Goal: Task Accomplishment & Management: Contribute content

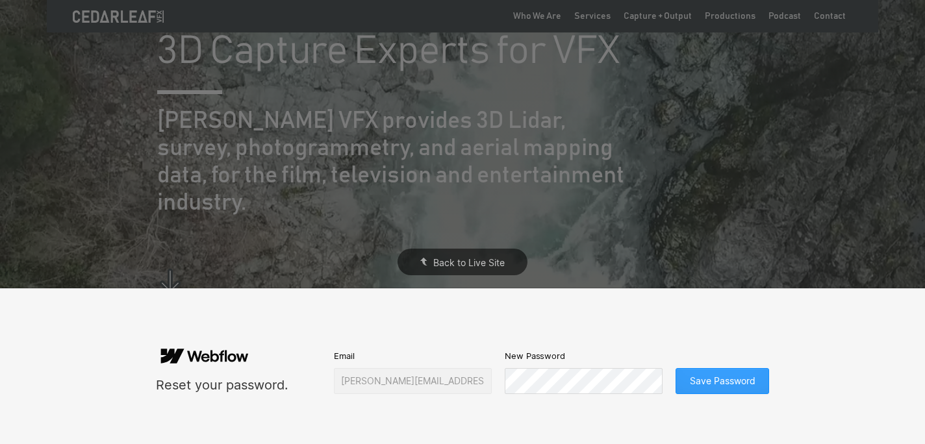
click at [721, 377] on button "Save Password" at bounding box center [723, 381] width 94 height 26
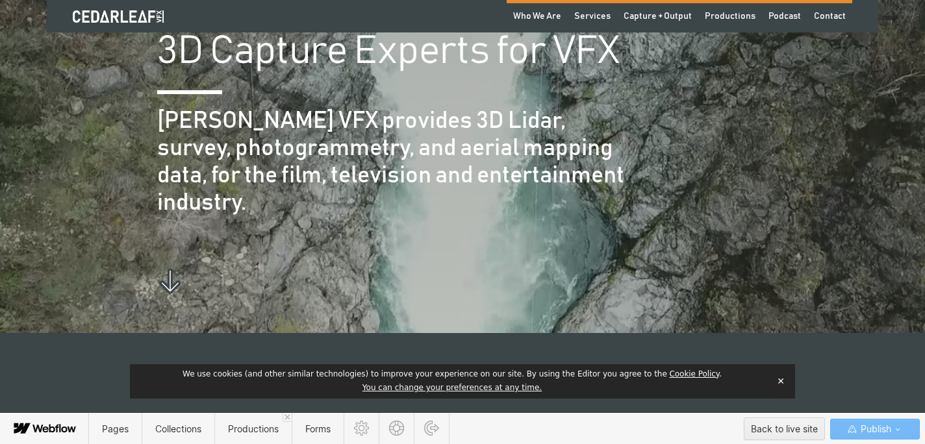
click at [780, 381] on button "✕" at bounding box center [781, 381] width 18 height 19
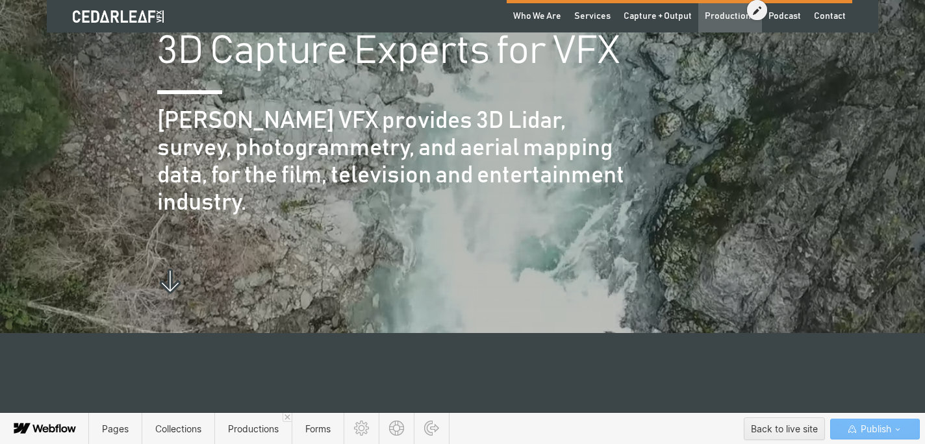
click at [723, 16] on div "Productions" at bounding box center [730, 16] width 51 height 13
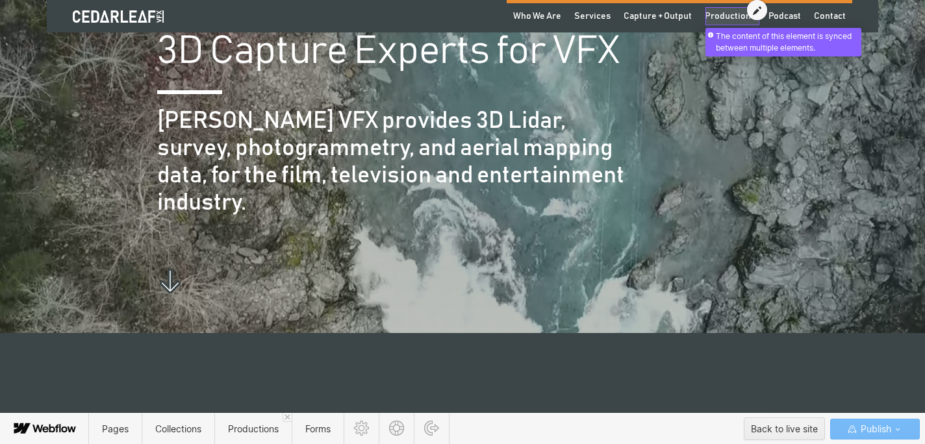
click at [758, 7] on icon at bounding box center [757, 10] width 8 height 9
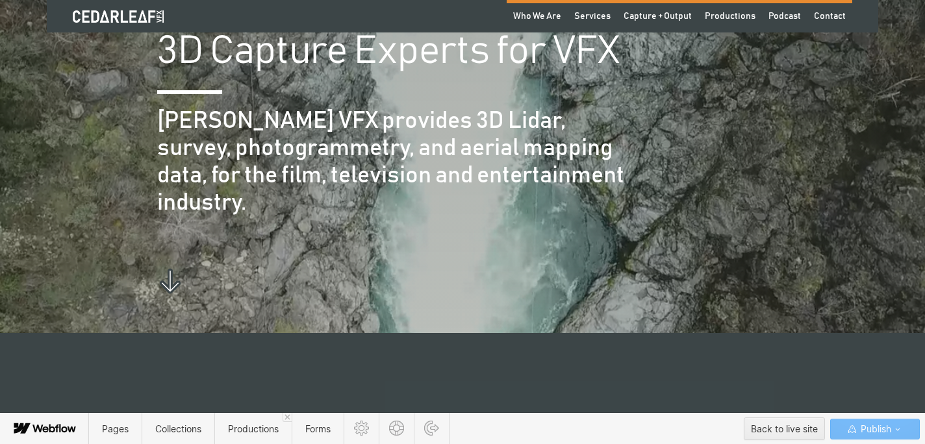
click at [692, 142] on div "[PERSON_NAME] VFX provides 3D Lidar, survey, photogrammetry, and aerial mapping…" at bounding box center [462, 168] width 611 height 148
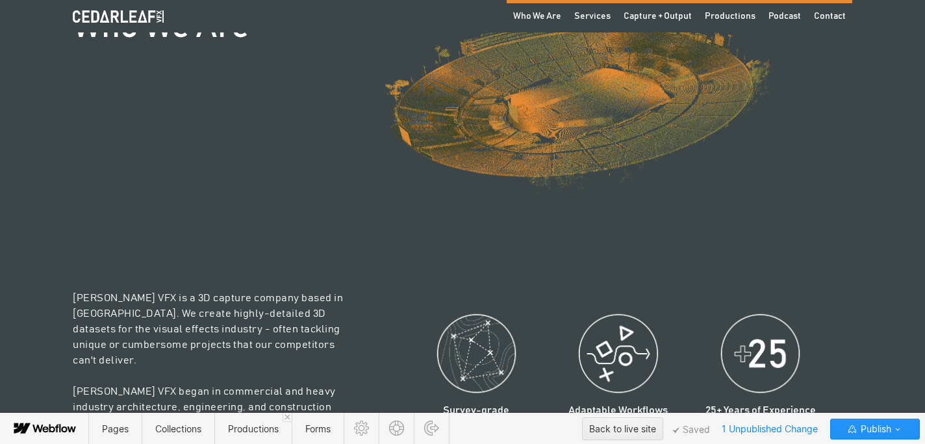
scroll to position [448, 0]
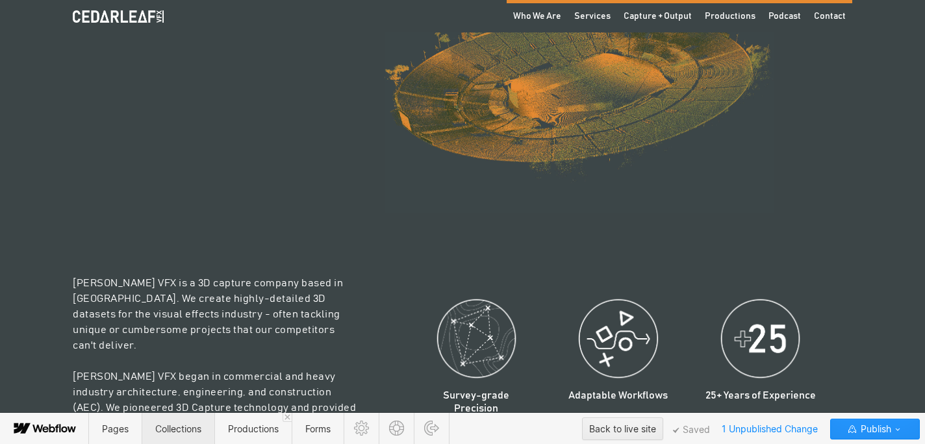
click at [168, 428] on span "Collections" at bounding box center [178, 429] width 46 height 11
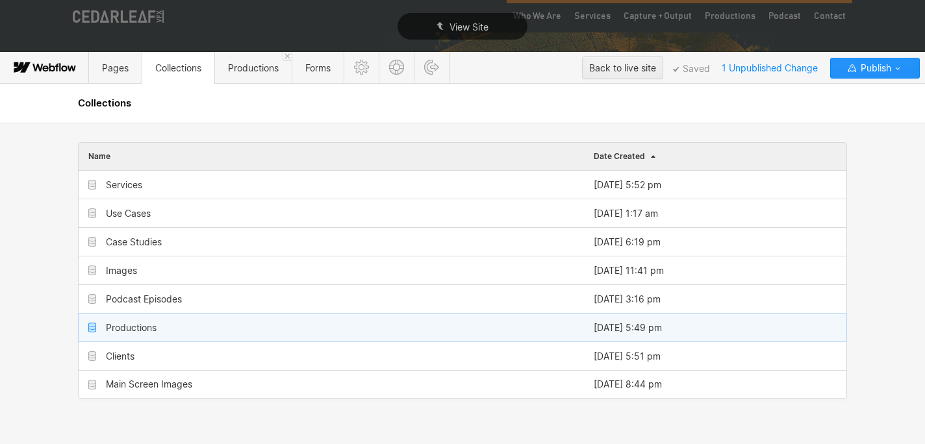
click at [116, 329] on div "Productions" at bounding box center [131, 328] width 51 height 10
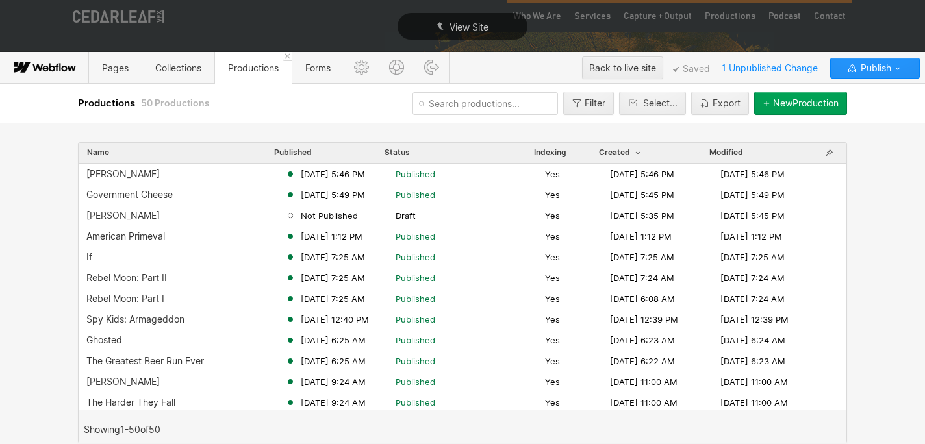
click at [786, 107] on div "New Production" at bounding box center [806, 103] width 66 height 10
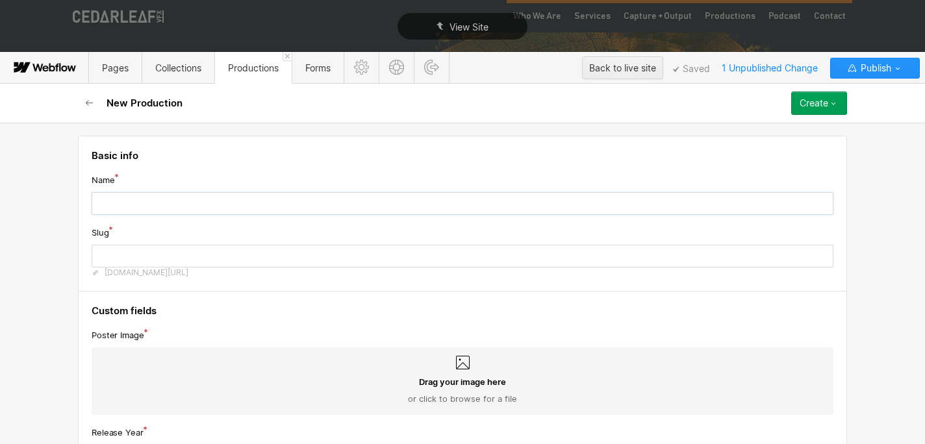
click at [141, 203] on input "text" at bounding box center [463, 203] width 742 height 23
type input "T"
type input "t"
type input "Th"
type input "th"
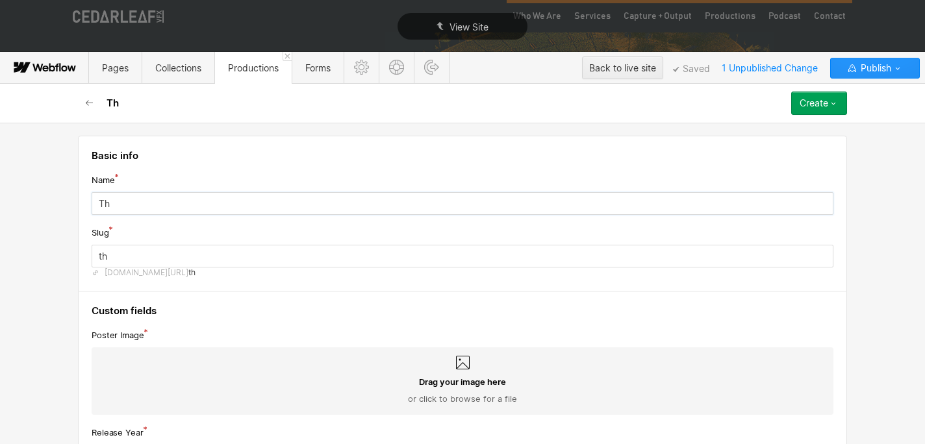
type input "The"
type input "the"
type input "The L"
type input "the-l"
type input "The Lo"
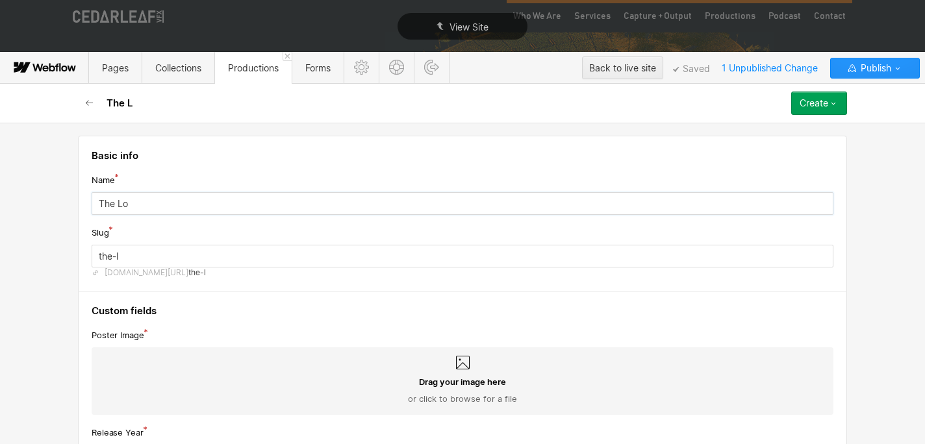
type input "the-lo"
type input "The Los"
type input "the-los"
type input "The Lost"
type input "the-lost"
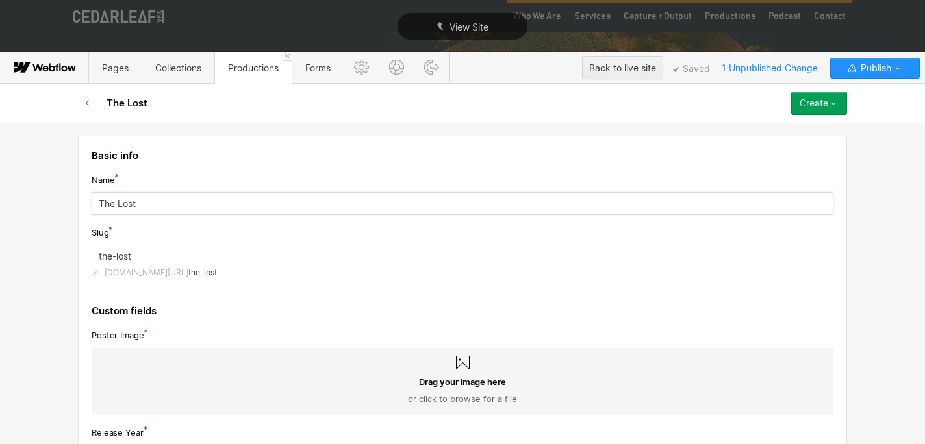
type input "The Lost B"
type input "the-lost-b"
type input "The Lost Bu"
type input "the-lost-bu"
type input "The Lost Bus"
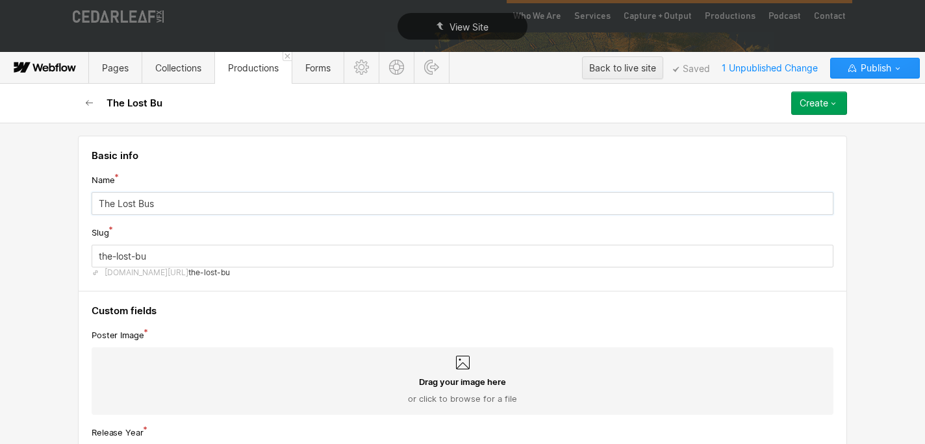
type input "the-lost-bus"
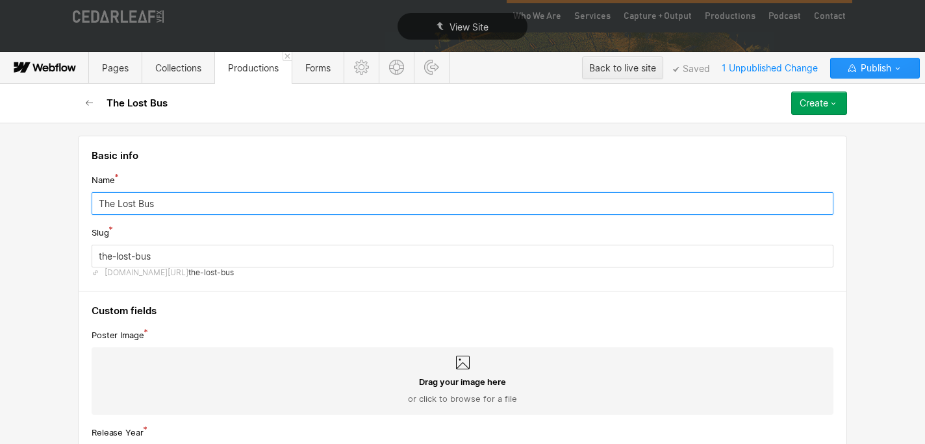
type input "The Lost Bus"
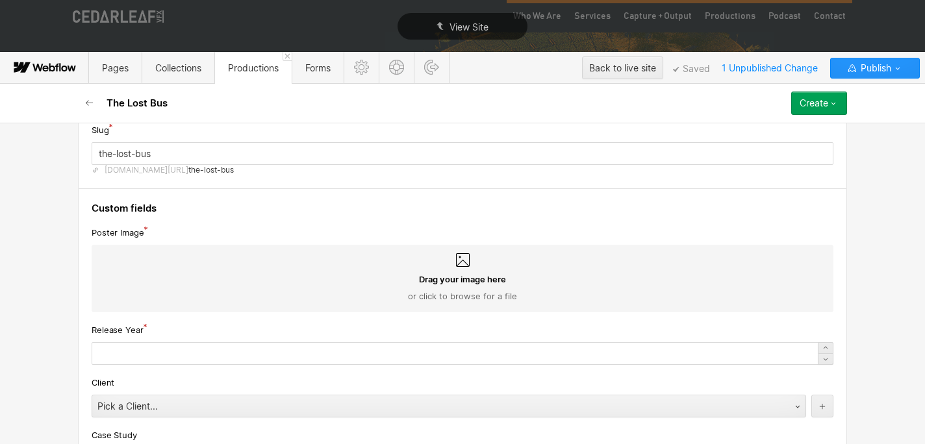
scroll to position [139, 0]
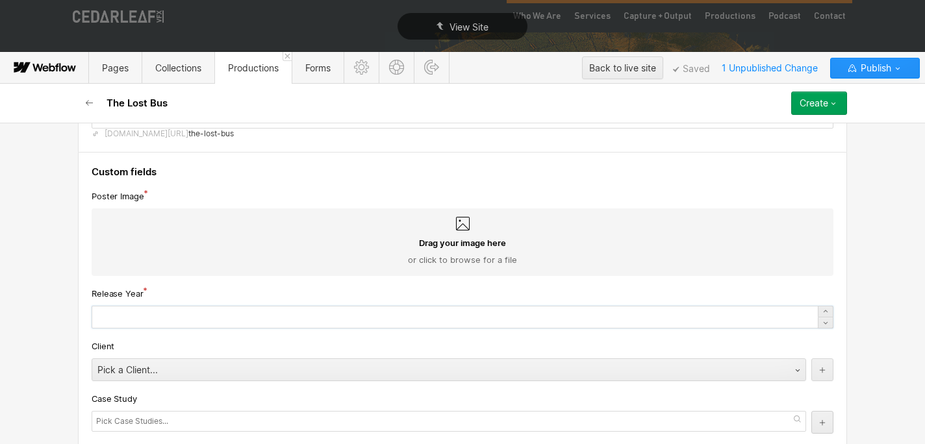
click at [145, 318] on input "text" at bounding box center [463, 317] width 742 height 23
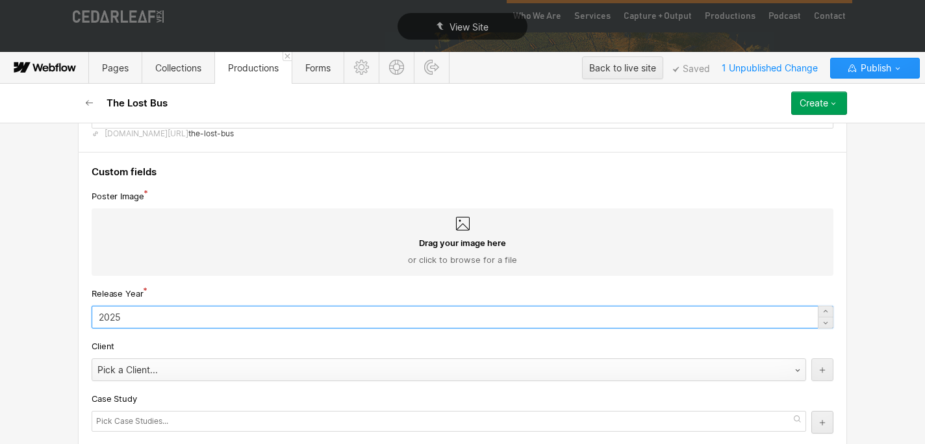
scroll to position [155, 0]
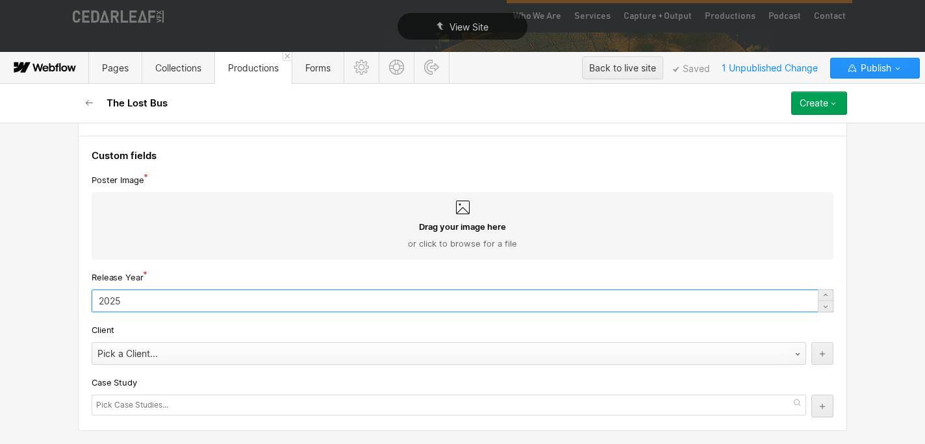
type input "2025"
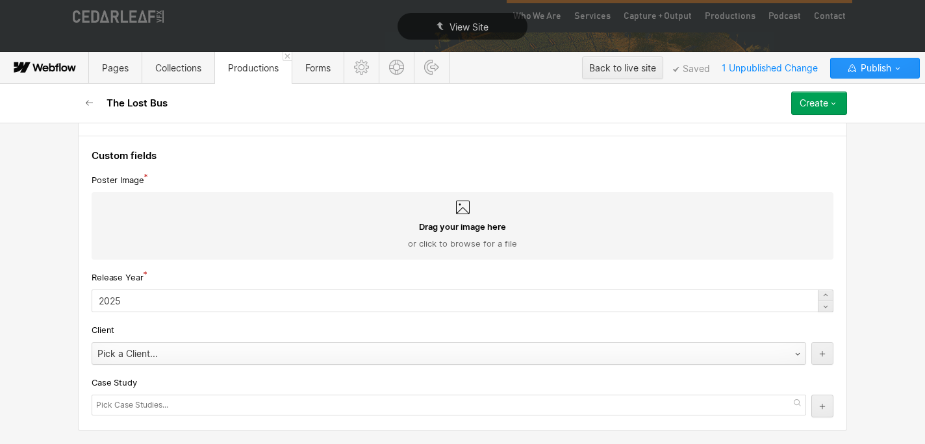
click at [147, 357] on div "Pick a Client..." at bounding box center [435, 354] width 687 height 21
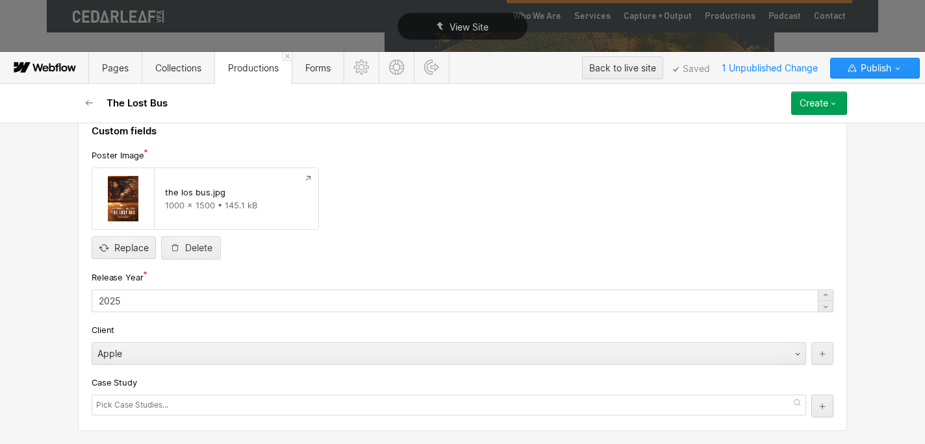
scroll to position [0, 0]
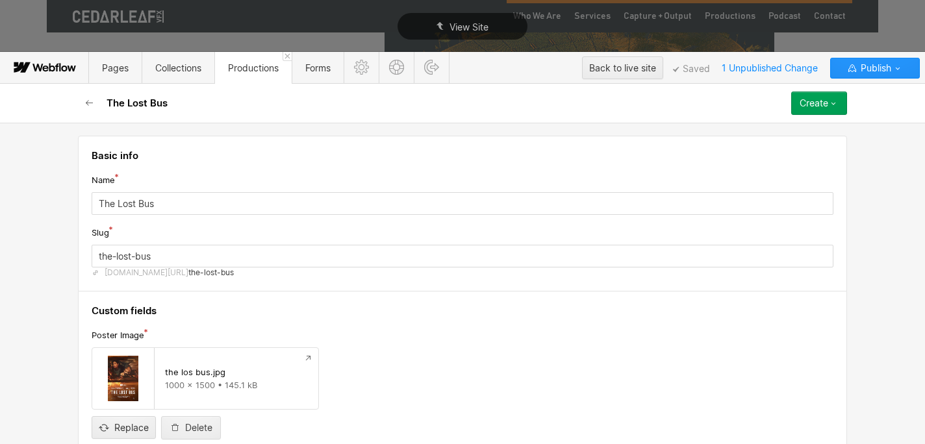
click at [810, 108] on div "Create" at bounding box center [814, 103] width 29 height 10
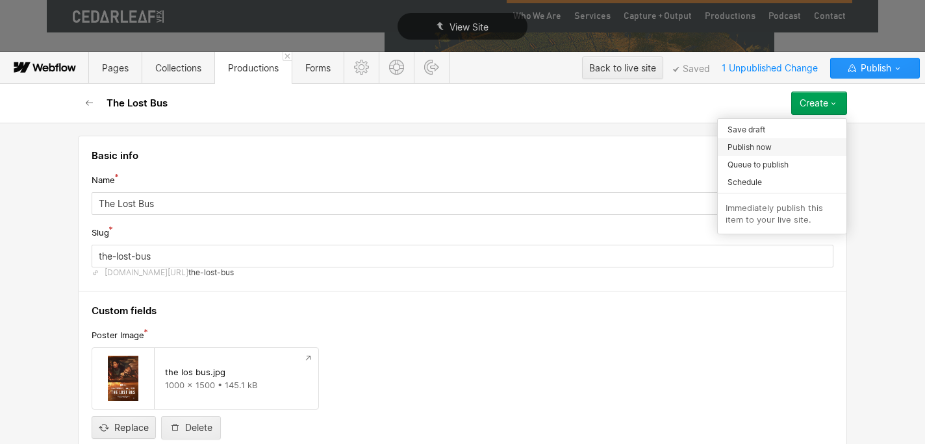
click at [749, 148] on span "Publish now" at bounding box center [750, 147] width 44 height 12
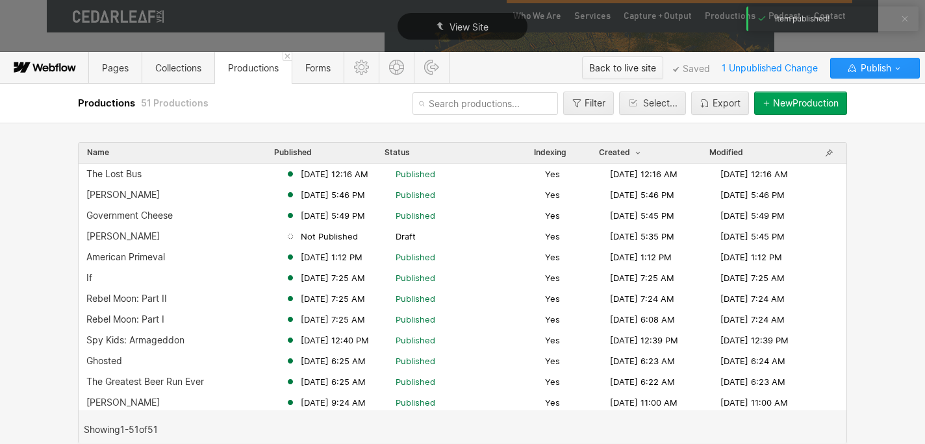
click at [635, 68] on div "Back to live site" at bounding box center [622, 67] width 67 height 19
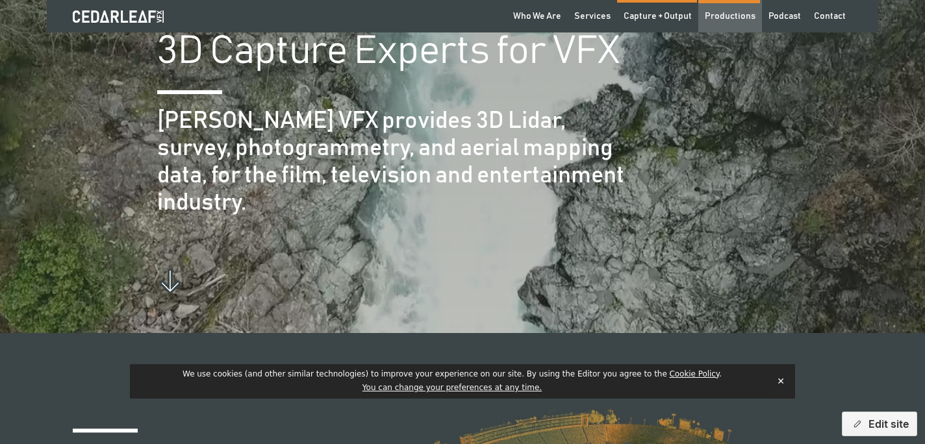
click at [721, 17] on div "Productions" at bounding box center [730, 16] width 51 height 13
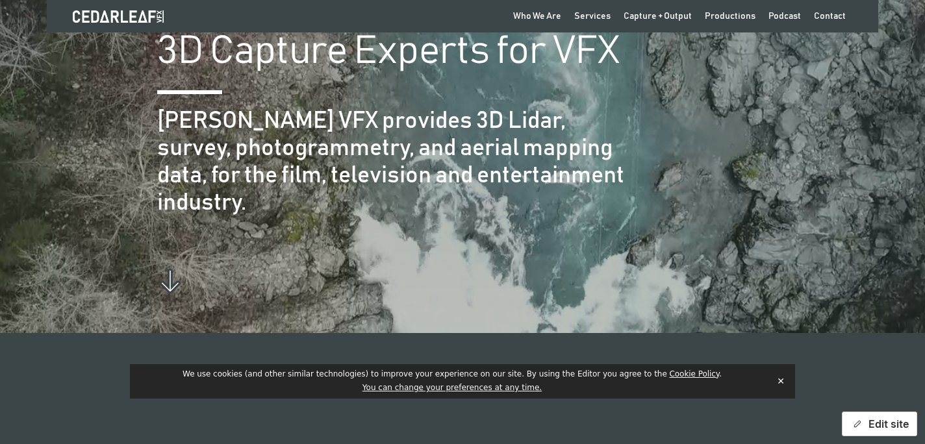
click at [880, 421] on button "Edit site" at bounding box center [879, 424] width 75 height 25
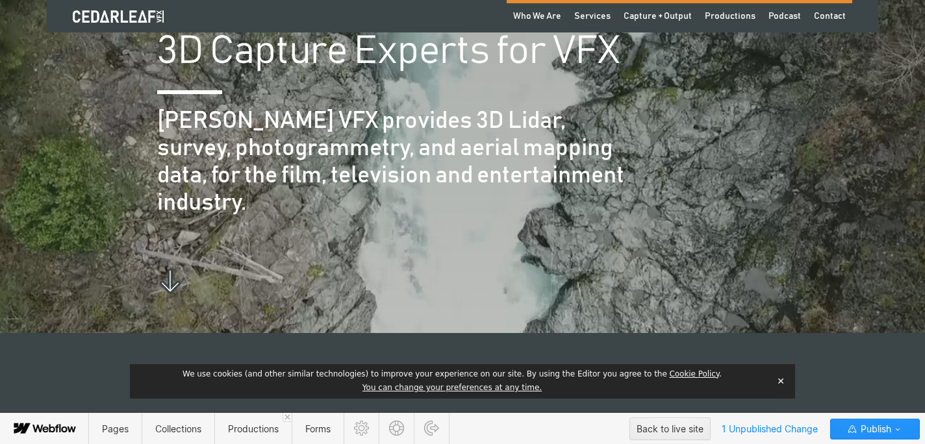
click at [783, 382] on button "✕" at bounding box center [781, 381] width 18 height 19
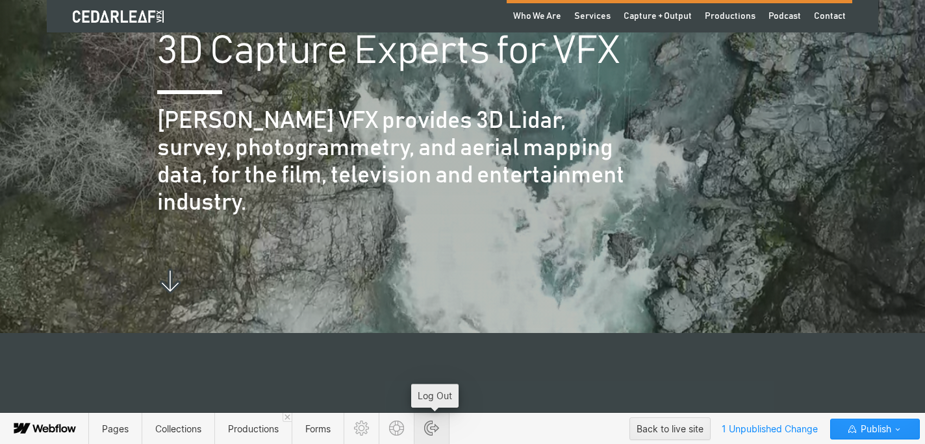
click at [432, 428] on icon at bounding box center [431, 428] width 15 height 15
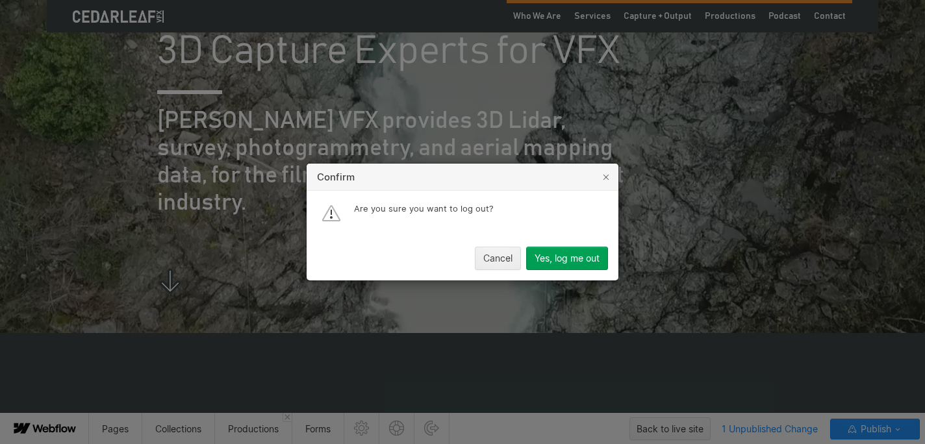
click at [563, 262] on div "Yes, log me out" at bounding box center [567, 258] width 65 height 10
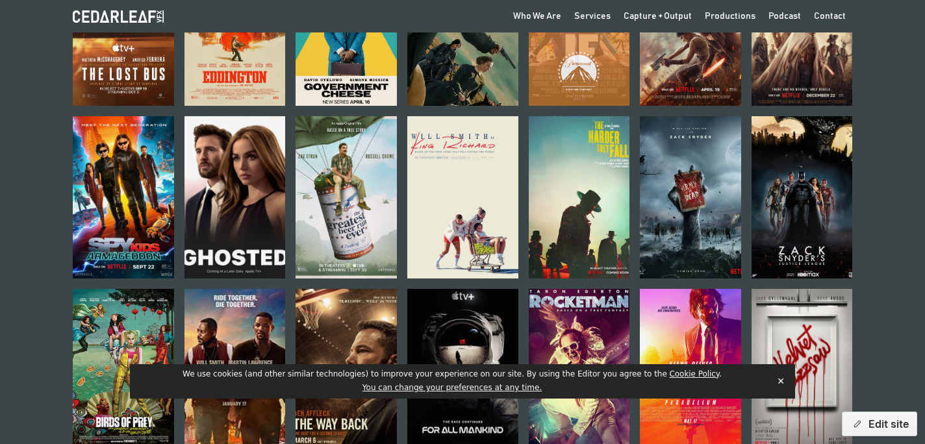
scroll to position [879, 0]
